Goal: Information Seeking & Learning: Learn about a topic

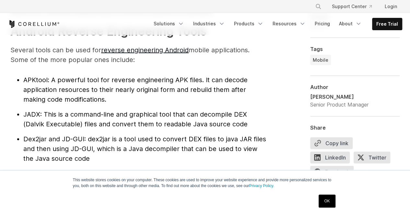
scroll to position [701, 0]
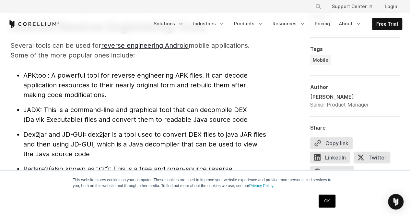
click at [330, 197] on link "OK" at bounding box center [327, 200] width 17 height 13
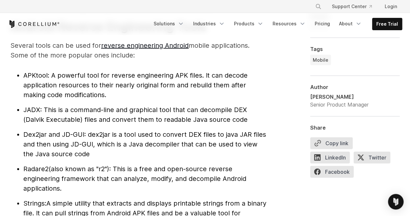
scroll to position [698, 0]
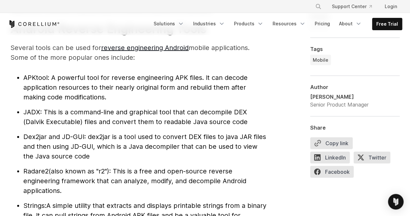
click at [94, 142] on span ": dex2jar is a tool used to convert DEX files to java JAR files and then using …" at bounding box center [144, 146] width 243 height 27
drag, startPoint x: 25, startPoint y: 135, endPoint x: 41, endPoint y: 136, distance: 15.9
click at [41, 136] on span "Dex2jar and JD-GUI" at bounding box center [53, 137] width 61 height 8
drag, startPoint x: 64, startPoint y: 137, endPoint x: 71, endPoint y: 137, distance: 6.5
click at [71, 137] on span "Dex2jar and JD-GUI" at bounding box center [53, 137] width 61 height 8
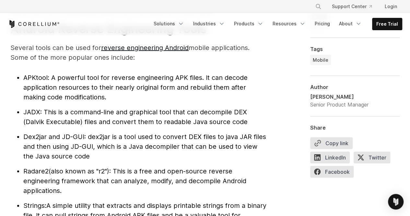
click at [96, 137] on span ": dex2jar is a tool used to convert DEX files to java JAR files and then using …" at bounding box center [144, 146] width 243 height 27
click at [99, 134] on span ": dex2jar is a tool used to convert DEX files to java JAR files and then using …" at bounding box center [144, 146] width 243 height 27
drag, startPoint x: 89, startPoint y: 135, endPoint x: 110, endPoint y: 135, distance: 20.7
click at [110, 135] on span ": dex2jar is a tool used to convert DEX files to java JAR files and then using …" at bounding box center [144, 146] width 243 height 27
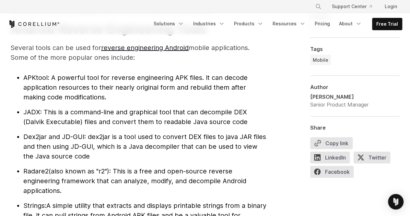
click at [142, 139] on span ": dex2jar is a tool used to convert DEX files to java JAR files and then using …" at bounding box center [144, 146] width 243 height 27
drag, startPoint x: 89, startPoint y: 135, endPoint x: 148, endPoint y: 136, distance: 59.0
click at [148, 136] on span ": dex2jar is a tool used to convert DEX files to java JAR files and then using …" at bounding box center [144, 146] width 243 height 27
click at [179, 141] on li "Dex2jar and JD-GUI : dex2jar is a tool used to convert DEX files to java JAR fi…" at bounding box center [144, 146] width 243 height 29
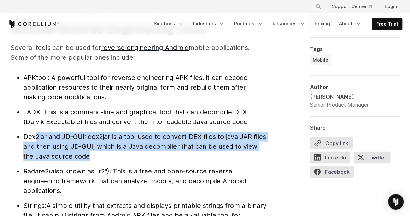
drag, startPoint x: 95, startPoint y: 156, endPoint x: 35, endPoint y: 138, distance: 63.0
click at [35, 138] on li "Dex2jar and JD-GUI : dex2jar is a tool used to convert DEX files to java JAR fi…" at bounding box center [144, 146] width 243 height 29
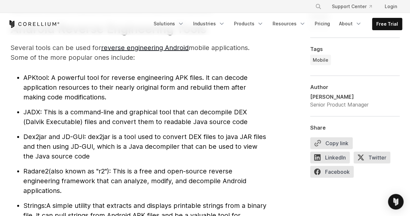
click at [125, 162] on ul "APKtool : A powerful tool for reverse engineering APK files. It can decode appl…" at bounding box center [138, 151] width 256 height 157
drag, startPoint x: 86, startPoint y: 156, endPoint x: 72, endPoint y: 153, distance: 14.2
click at [72, 153] on span ": dex2jar is a tool used to convert DEX files to java JAR files and then using …" at bounding box center [144, 146] width 243 height 27
click at [170, 152] on li "Dex2jar and JD-GUI : dex2jar is a tool used to convert DEX files to java JAR fi…" at bounding box center [144, 146] width 243 height 29
click at [34, 137] on span "Dex2jar and JD-GUI" at bounding box center [53, 137] width 61 height 8
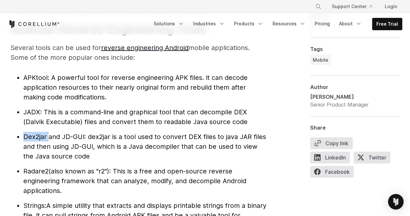
click at [34, 137] on span "Dex2jar and JD-GUI" at bounding box center [53, 137] width 61 height 8
click at [110, 148] on span ": dex2jar is a tool used to convert DEX files to java JAR files and then using …" at bounding box center [144, 146] width 243 height 27
drag, startPoint x: 26, startPoint y: 112, endPoint x: 33, endPoint y: 112, distance: 6.8
click at [33, 112] on span "JADX" at bounding box center [31, 112] width 17 height 8
drag, startPoint x: 247, startPoint y: 112, endPoint x: 233, endPoint y: 112, distance: 13.6
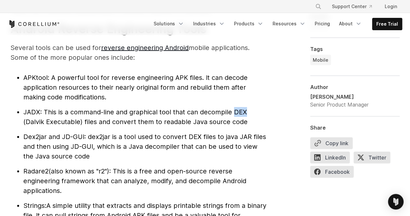
click at [233, 112] on li "JADX : This is a command-line and graphical tool that can decompile DEX (Dalvik…" at bounding box center [144, 116] width 243 height 19
click at [160, 139] on span ": dex2jar is a tool used to convert DEX files to java JAR files and then using …" at bounding box center [144, 146] width 243 height 27
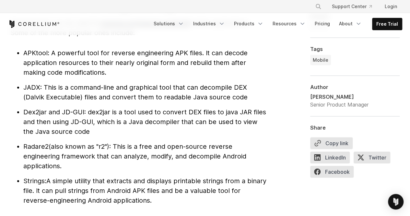
scroll to position [724, 0]
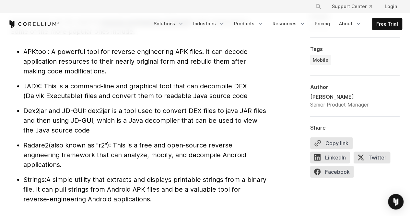
click at [39, 111] on span "Dex2jar and JD-GUI" at bounding box center [53, 111] width 61 height 8
click at [63, 111] on span "Dex2jar and JD-GUI" at bounding box center [53, 111] width 61 height 8
click at [102, 110] on span ": dex2jar is a tool used to convert DEX files to java JAR files and then using …" at bounding box center [144, 120] width 243 height 27
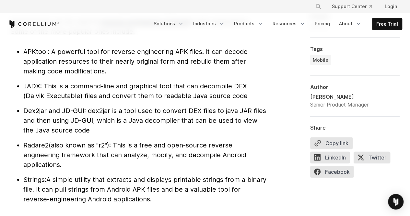
click at [163, 129] on li "Dex2jar and JD-GUI : dex2jar is a tool used to convert DEX files to java JAR fi…" at bounding box center [144, 120] width 243 height 29
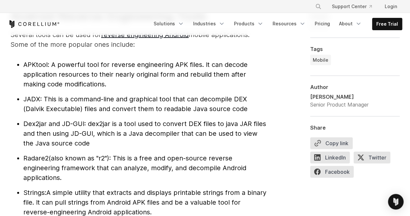
scroll to position [716, 0]
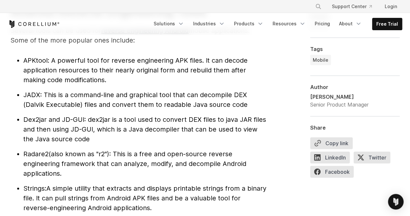
click at [176, 141] on li "Dex2jar and JD-GUI : dex2jar is a tool used to convert DEX files to java JAR fi…" at bounding box center [144, 128] width 243 height 29
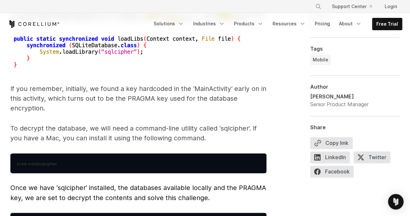
scroll to position [2820, 0]
